Goal: Check status: Check status

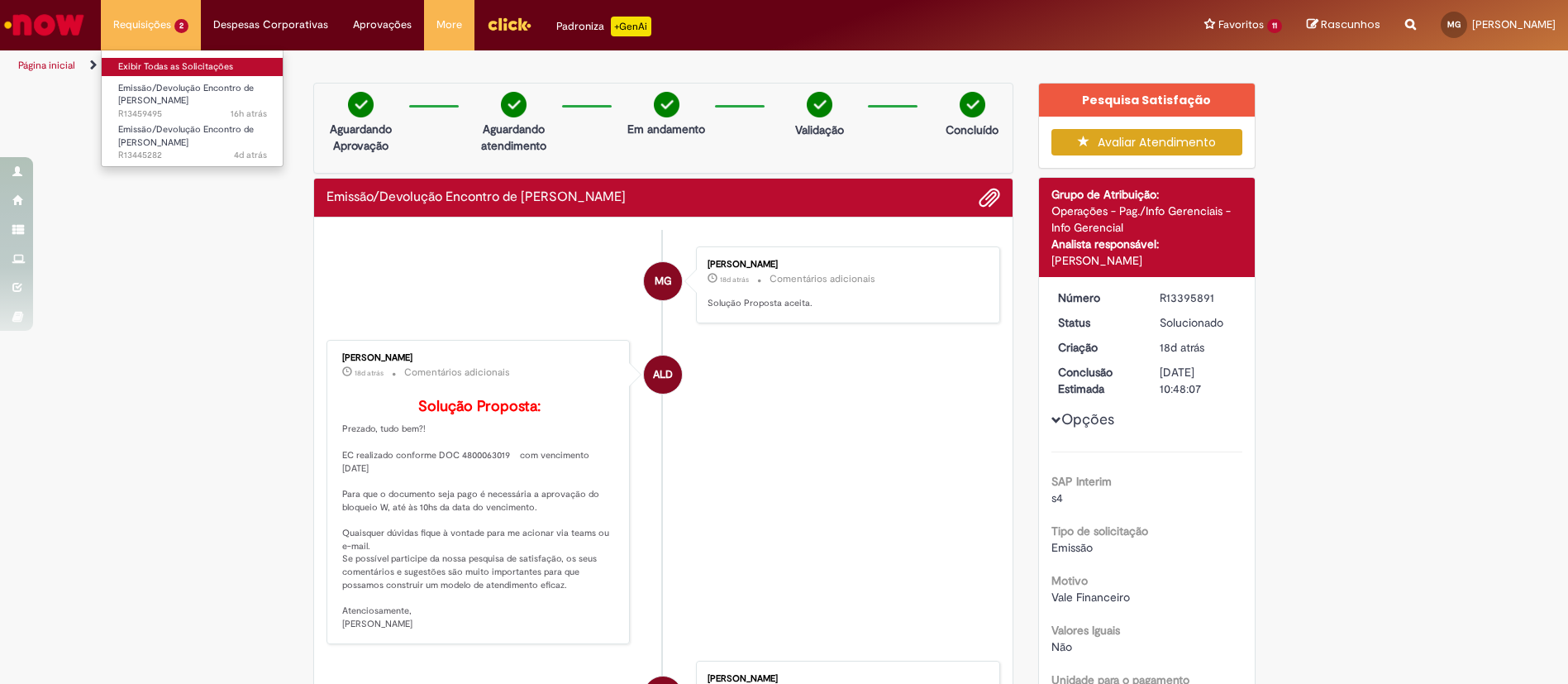
click at [165, 71] on link "Exibir Todas as Solicitações" at bounding box center [193, 67] width 182 height 18
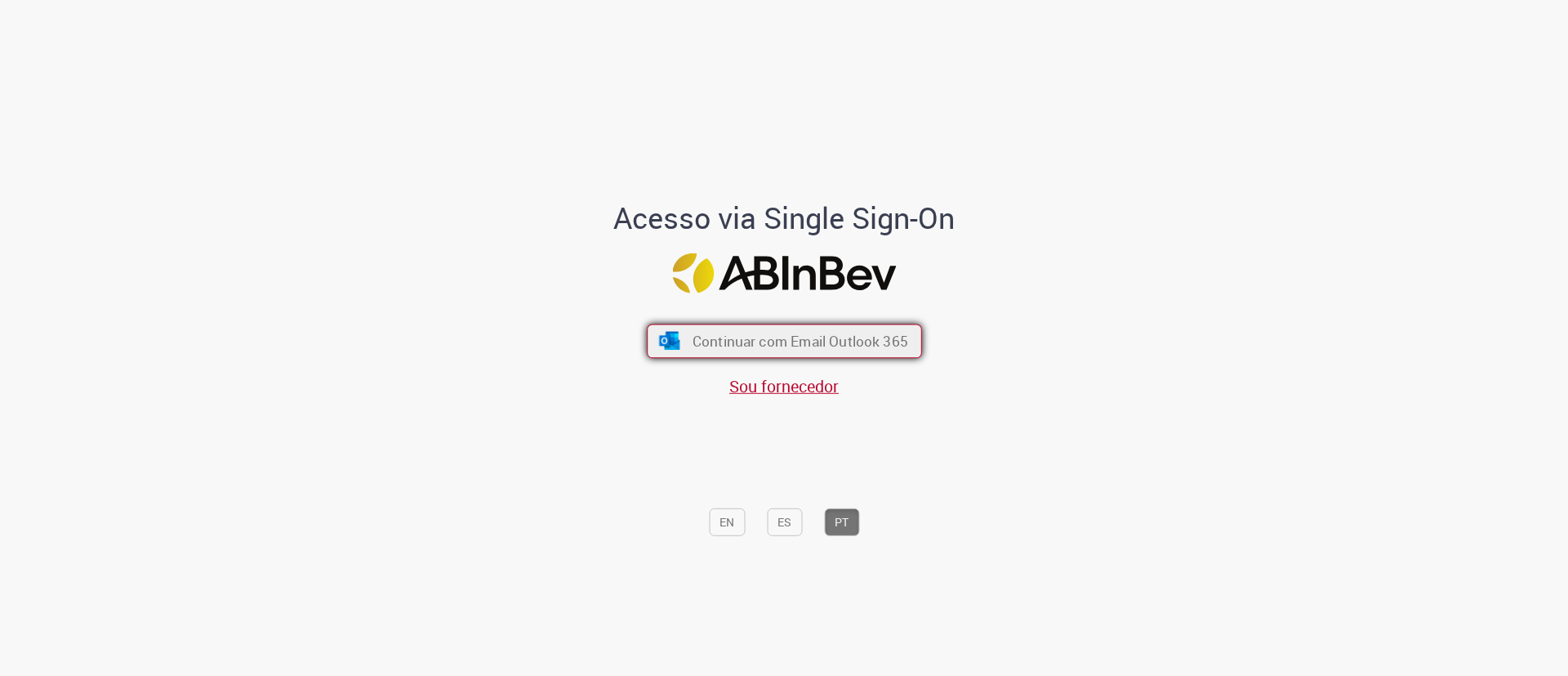
click at [722, 338] on span "Continuar com Email Outlook 365" at bounding box center [800, 340] width 216 height 19
click at [809, 331] on span "Continuar com Email Outlook 365" at bounding box center [800, 340] width 216 height 19
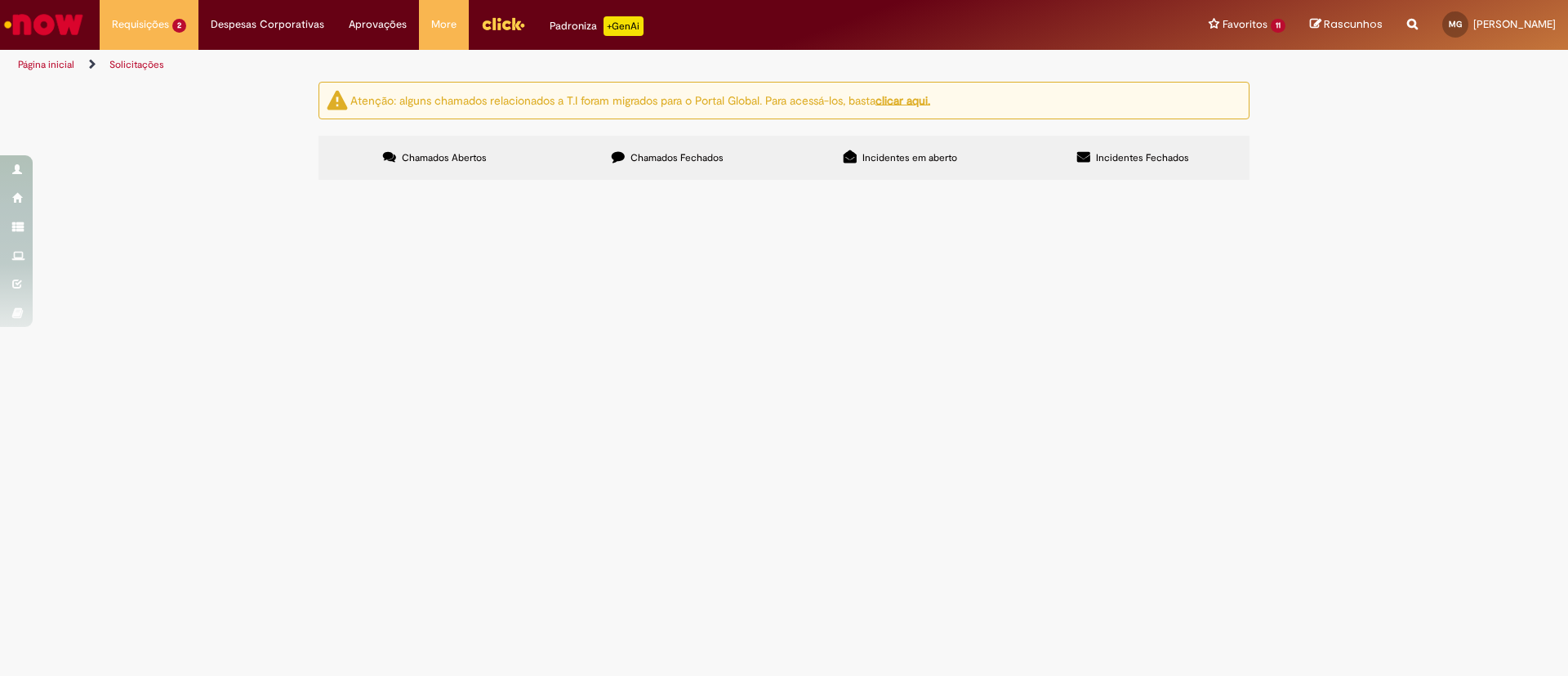
click at [0, 0] on span "Emissão/Devolução Encontro de [PERSON_NAME]" at bounding box center [0, 0] width 0 height 0
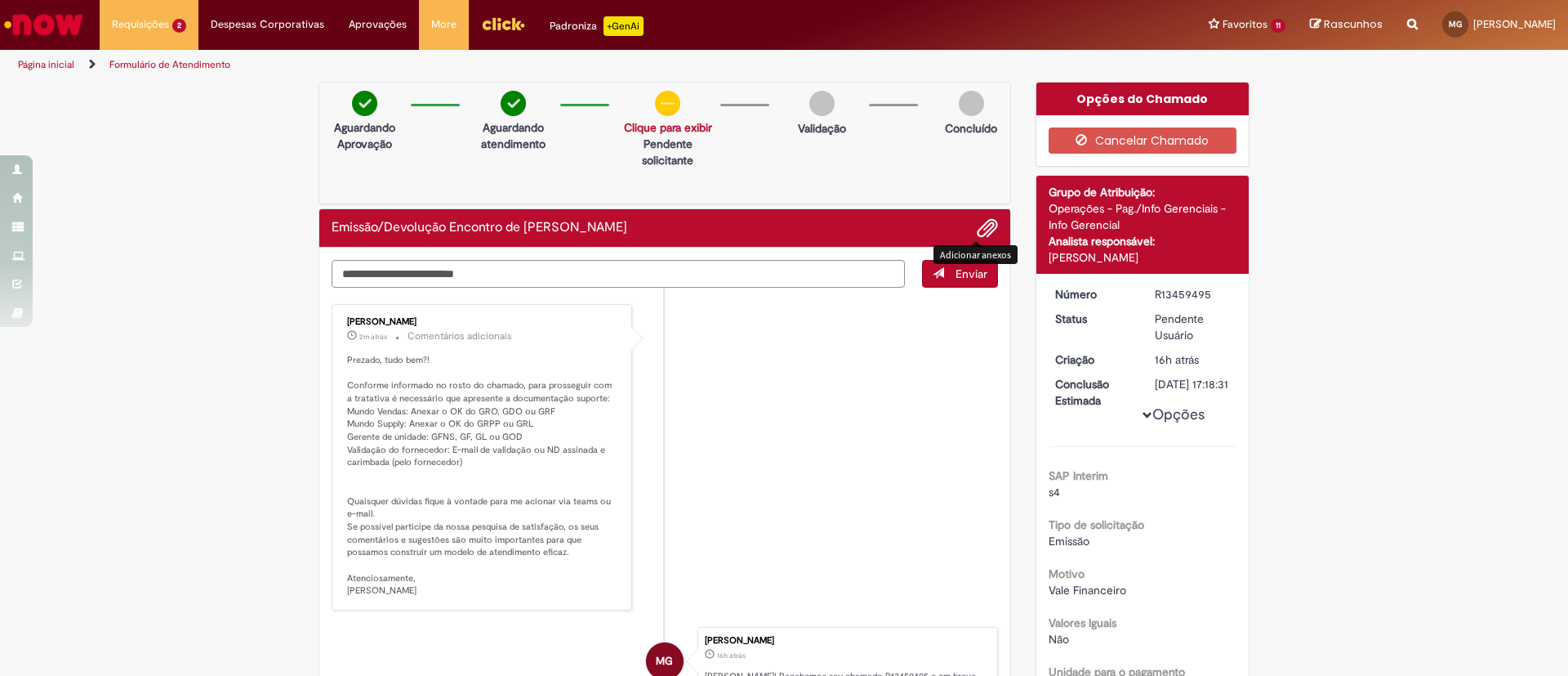
click at [978, 227] on span "Adicionar anexos" at bounding box center [987, 229] width 20 height 20
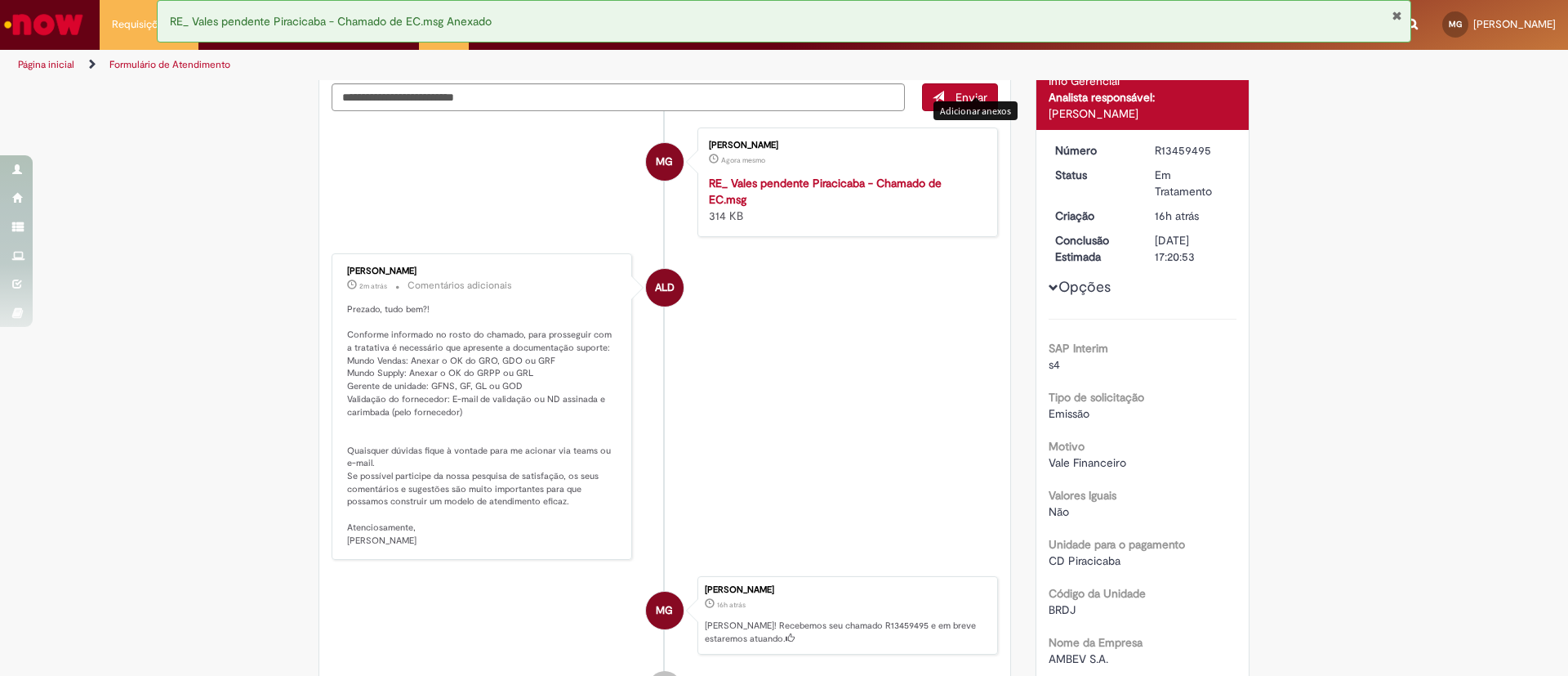
scroll to position [149, 0]
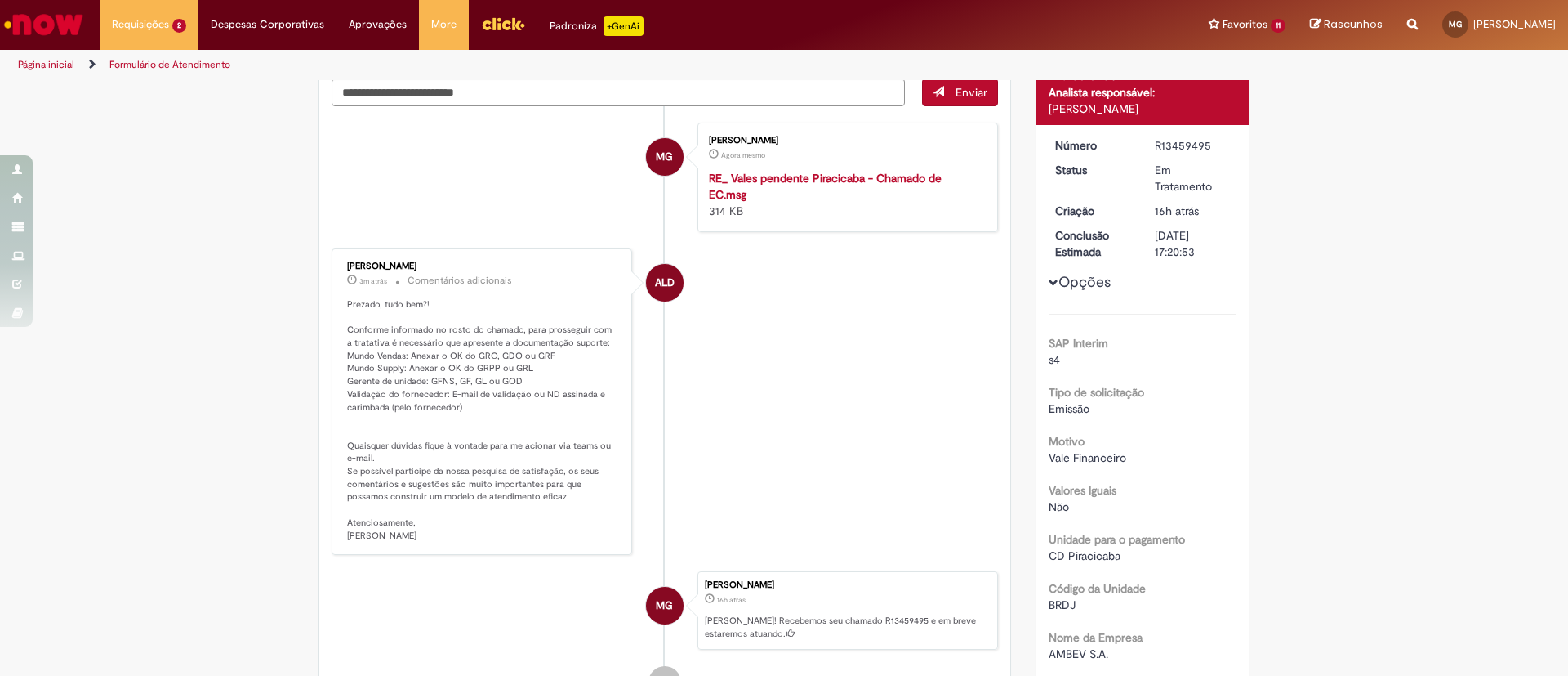
click at [830, 436] on li "ALD Andressa Luiza Da Silva 3m atrás 3 minutos atrás Comentários adicionais Pre…" at bounding box center [664, 401] width 667 height 306
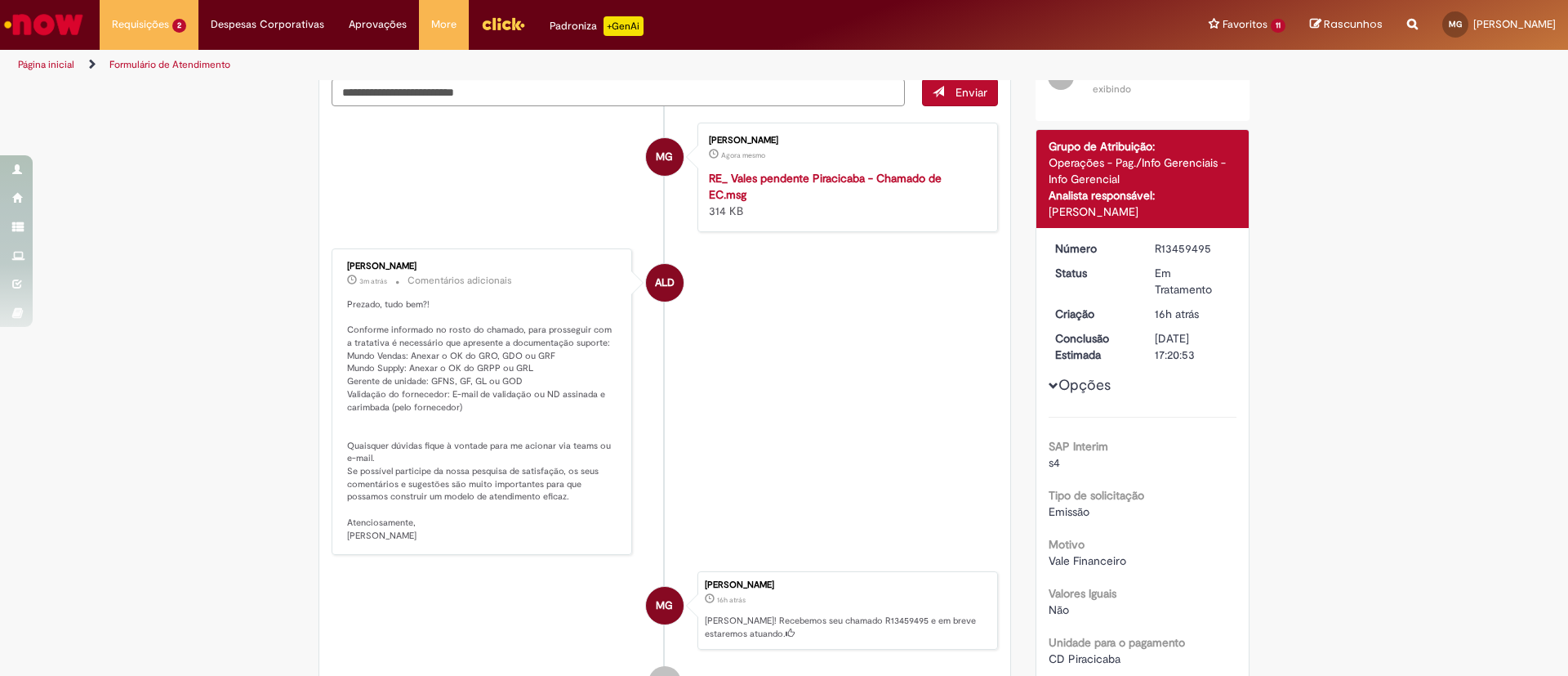
scroll to position [0, 0]
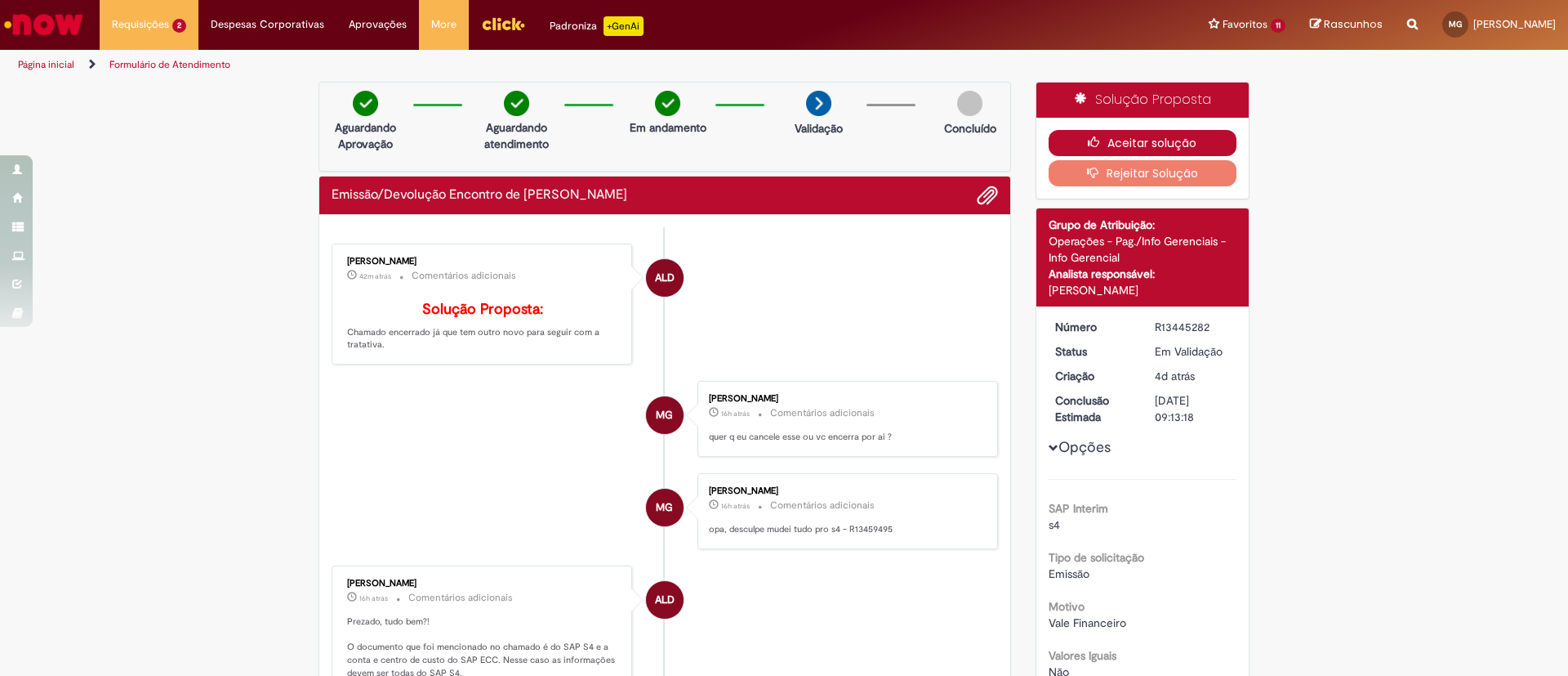
click at [1156, 136] on button "Aceitar solução" at bounding box center [1143, 142] width 189 height 26
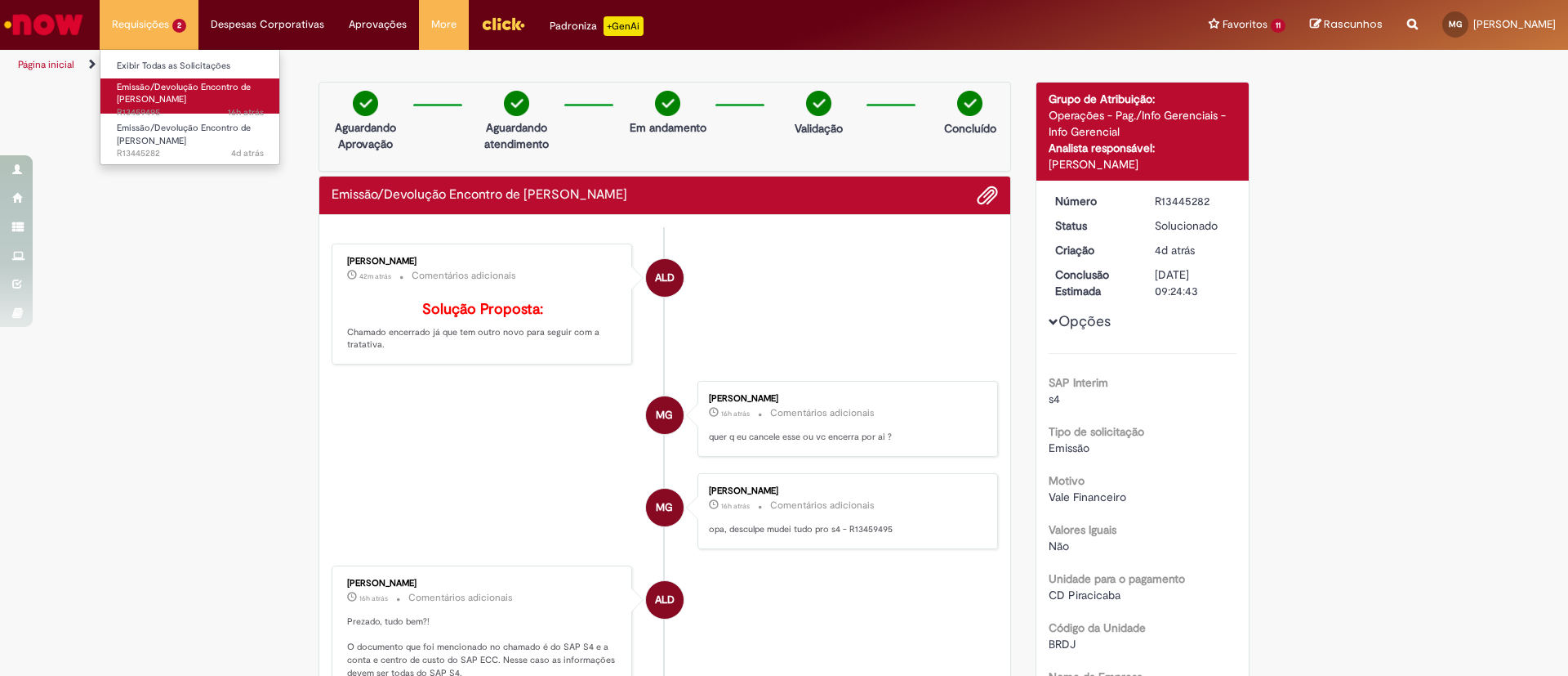
click at [181, 95] on span "Emissão/Devolução Encontro de [PERSON_NAME]" at bounding box center [184, 94] width 134 height 25
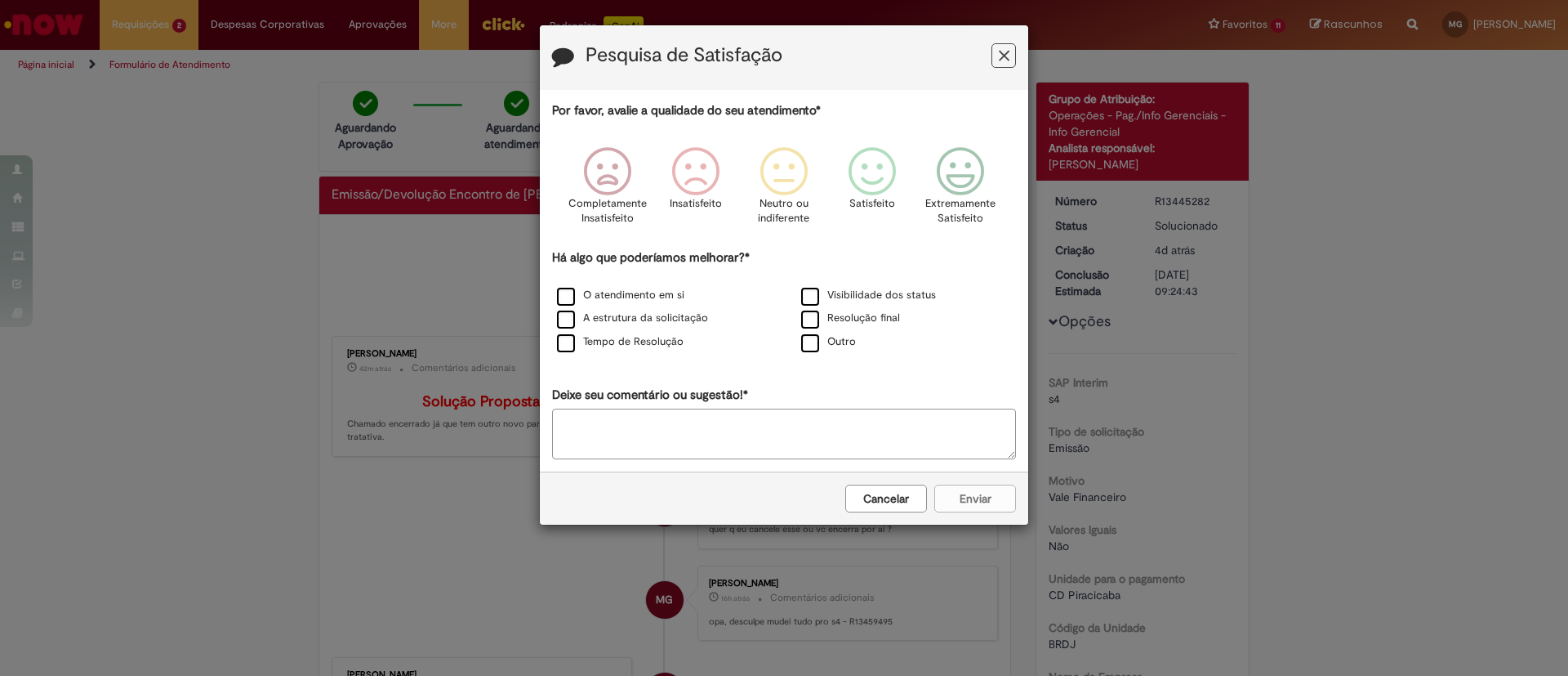
click at [999, 55] on icon "Feedback" at bounding box center [1005, 56] width 11 height 17
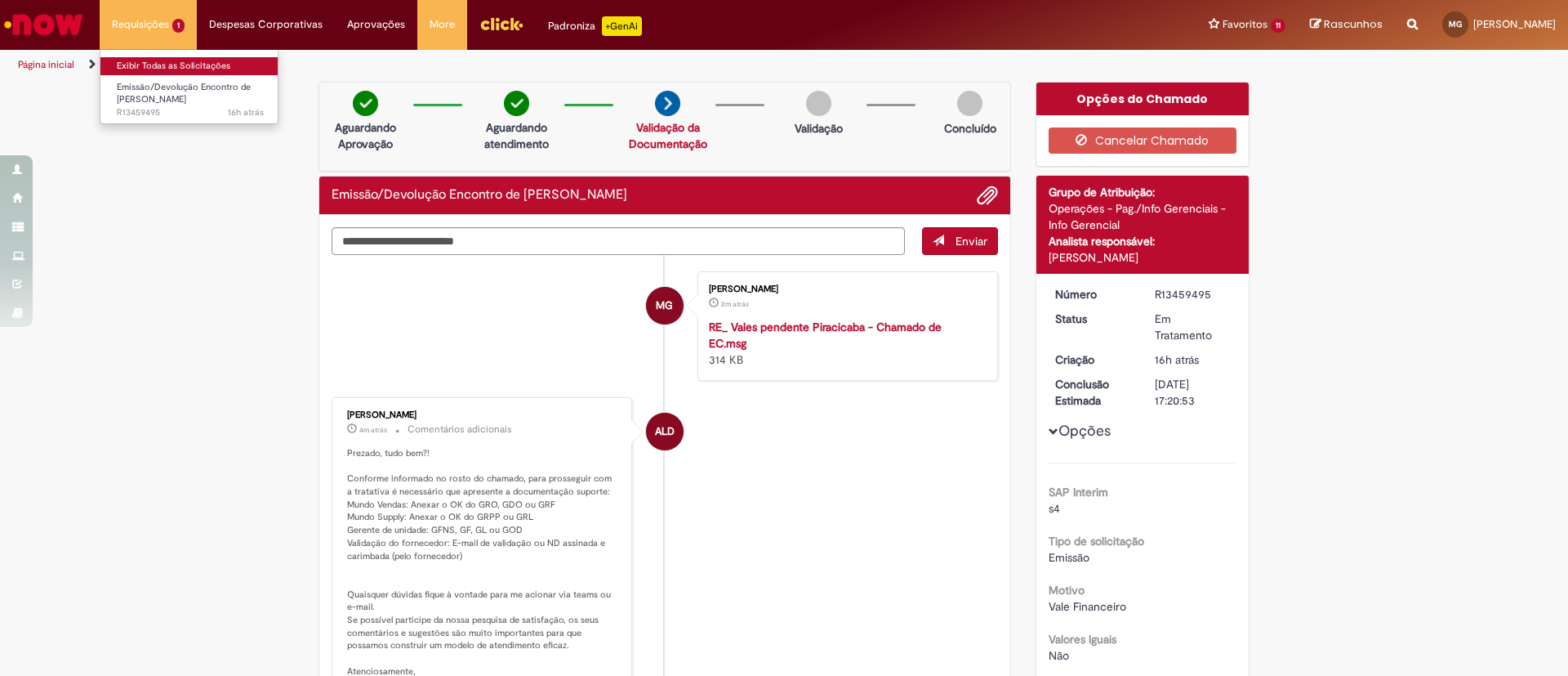
click at [164, 61] on link "Exibir Todas as Solicitações" at bounding box center [191, 67] width 180 height 18
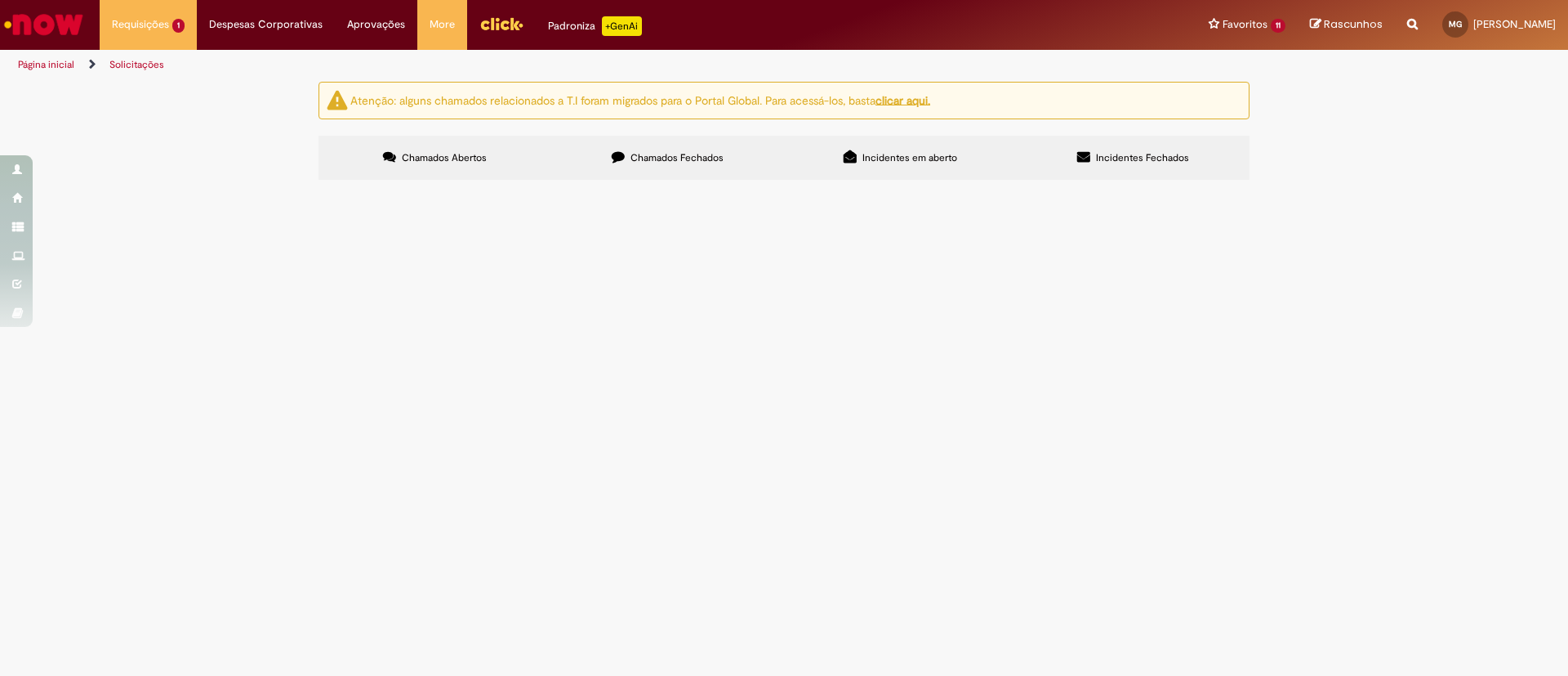
click at [690, 455] on main "Solicitações Atenção: alguns chamados relacionados a T.I foram migrados para o …" at bounding box center [784, 378] width 1568 height 595
click at [172, 71] on link "Exibir Todas as Solicitações" at bounding box center [191, 67] width 180 height 18
